Goal: Task Accomplishment & Management: Manage account settings

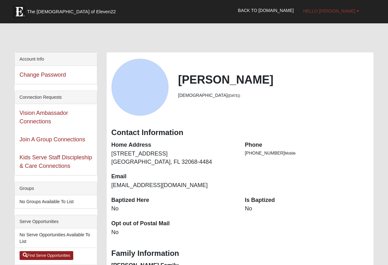
click at [356, 10] on link "Hello [PERSON_NAME]" at bounding box center [332, 11] width 66 height 16
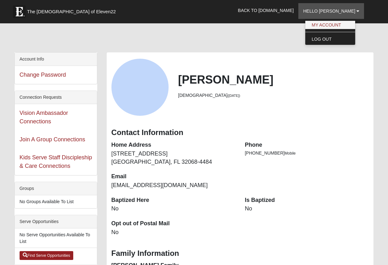
click at [335, 26] on link "My Account" at bounding box center [331, 25] width 50 height 8
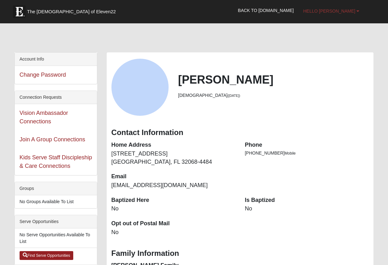
click at [356, 12] on link "Hello [PERSON_NAME]" at bounding box center [332, 11] width 66 height 16
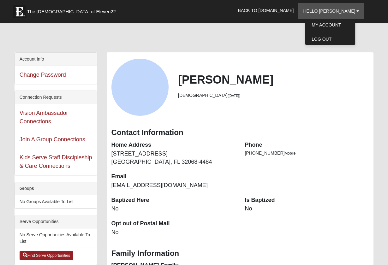
click at [135, 102] on div "View Fullsize Photo" at bounding box center [140, 87] width 57 height 57
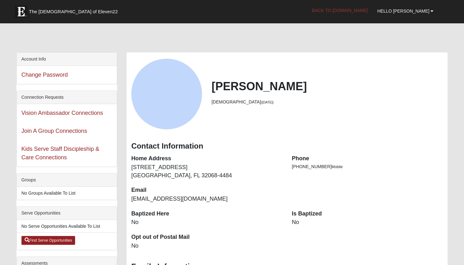
click at [369, 8] on link "Back to [DOMAIN_NAME]" at bounding box center [340, 11] width 65 height 16
